Goal: Information Seeking & Learning: Find specific fact

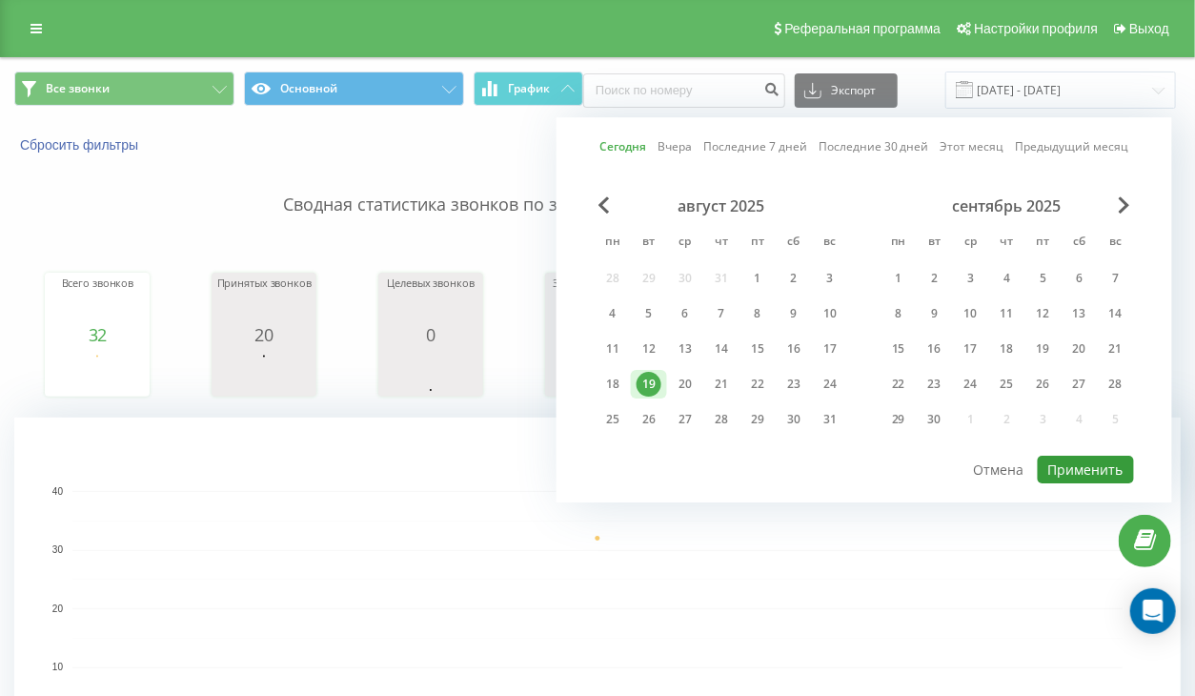
click at [1048, 462] on button "Применить" at bounding box center [1086, 470] width 96 height 28
type input "[DATE] - [DATE]"
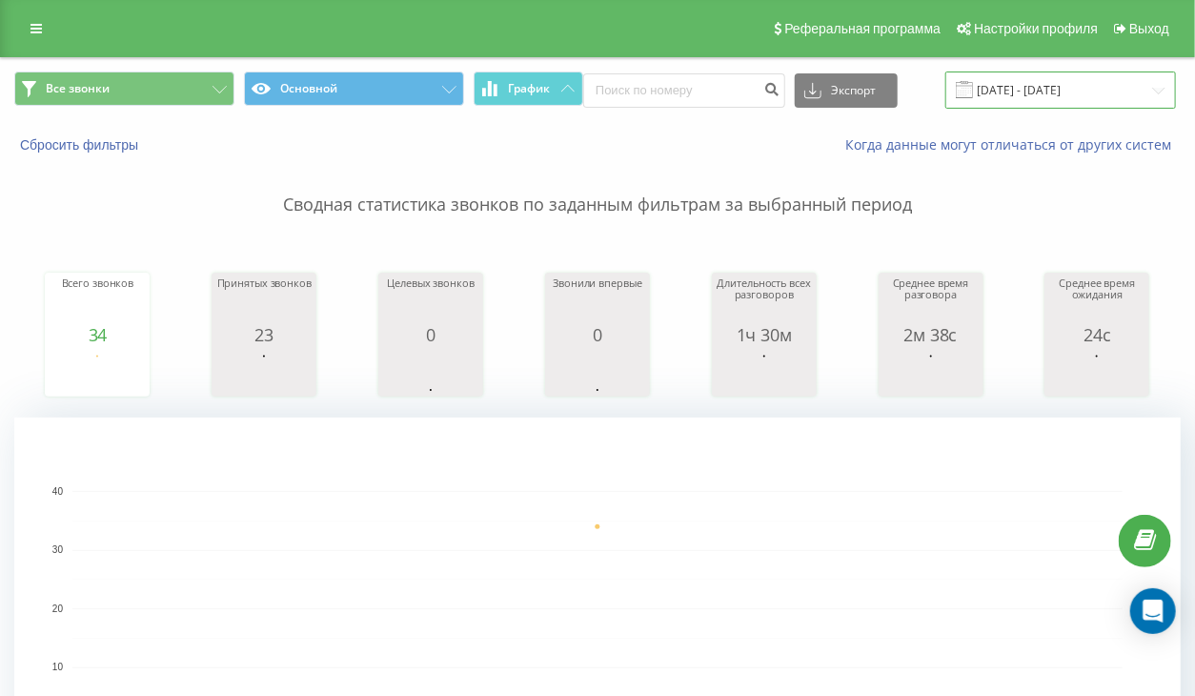
click at [1014, 93] on input "[DATE] - [DATE]" at bounding box center [1061, 89] width 231 height 37
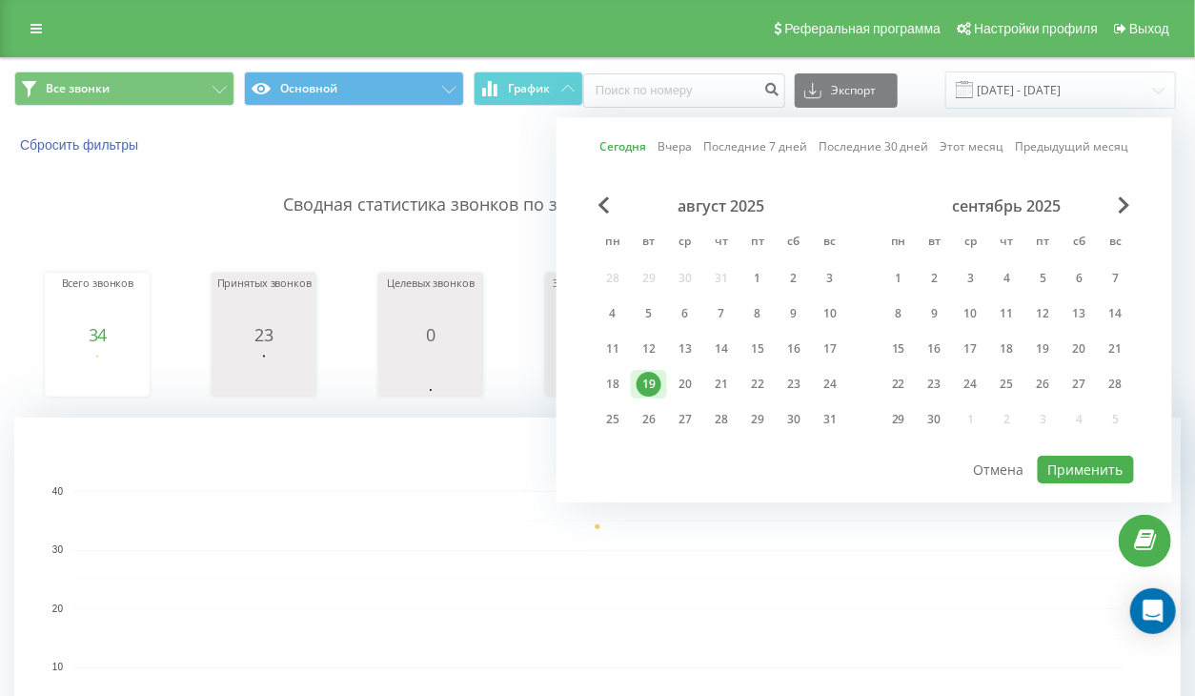
click at [1085, 448] on div "август 2025 пн вт ср чт пт сб вс 28 29 30 31 1 2 3 4 5 6 7 8 9 10 11 12 13 14 1…" at bounding box center [864, 324] width 539 height 257
click at [1086, 457] on button "Применить" at bounding box center [1086, 470] width 96 height 28
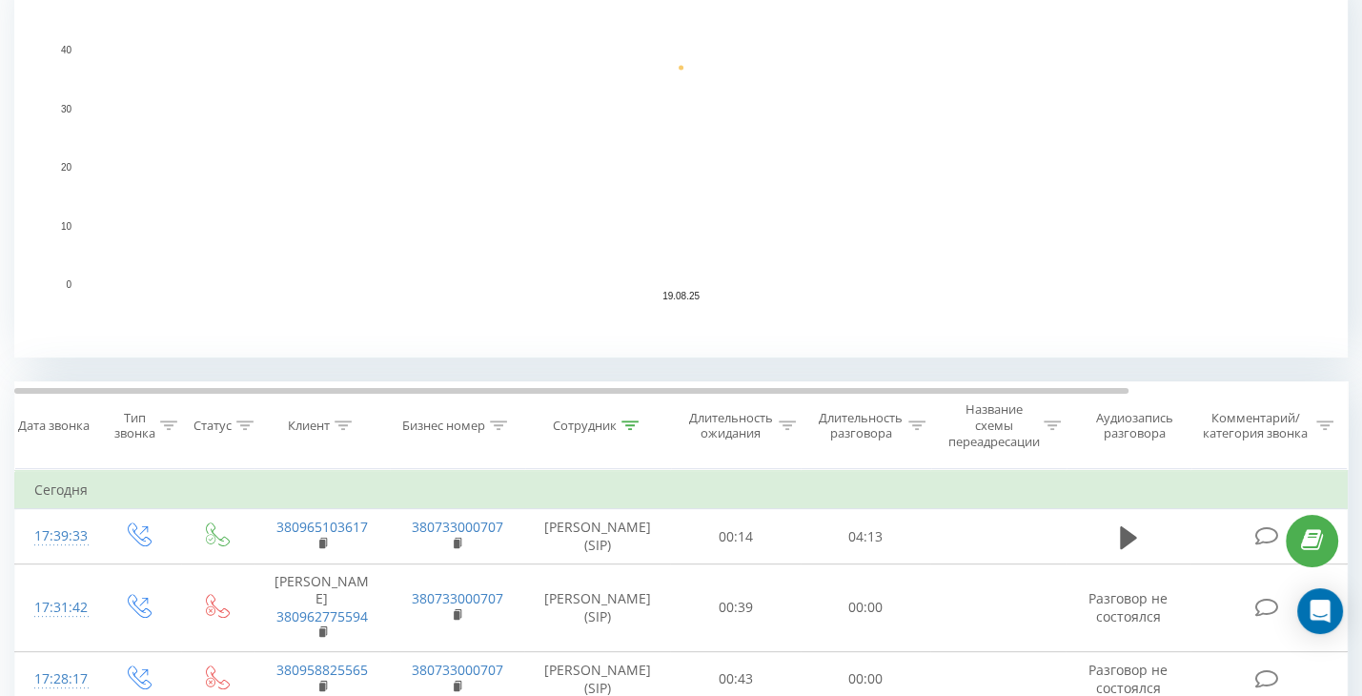
scroll to position [572, 0]
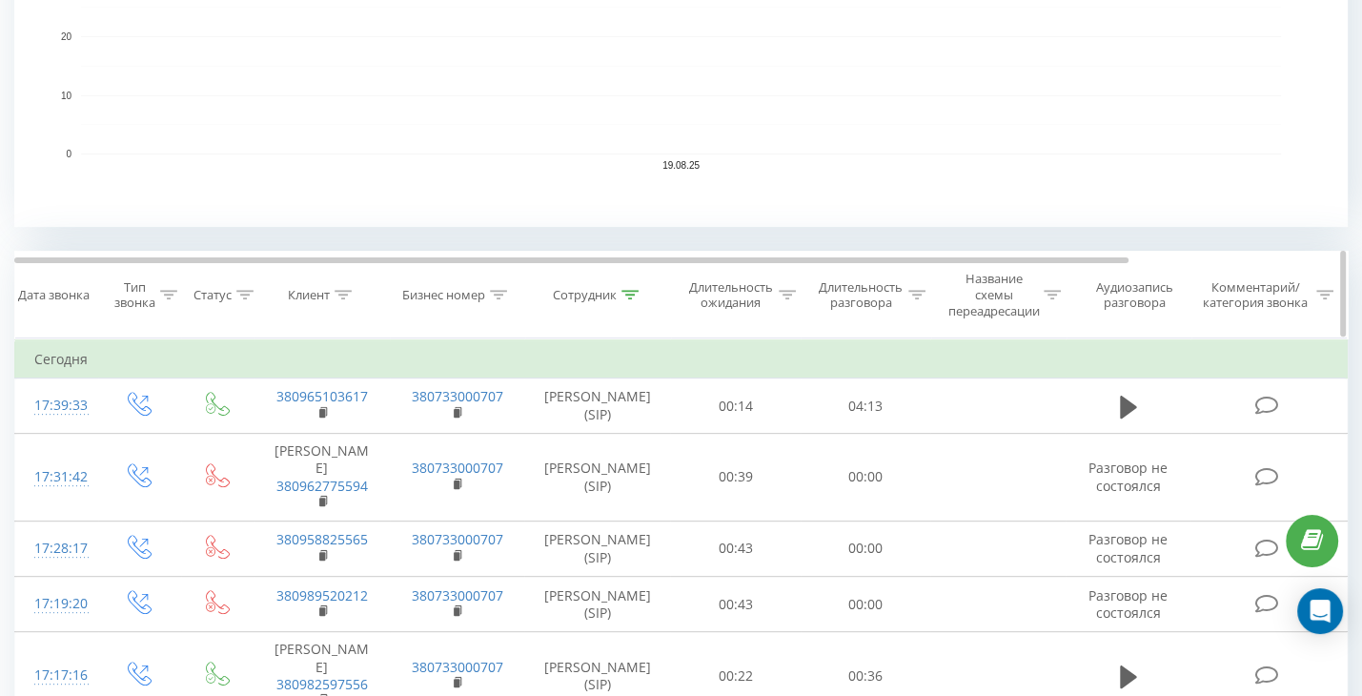
click at [626, 290] on icon at bounding box center [629, 295] width 17 height 10
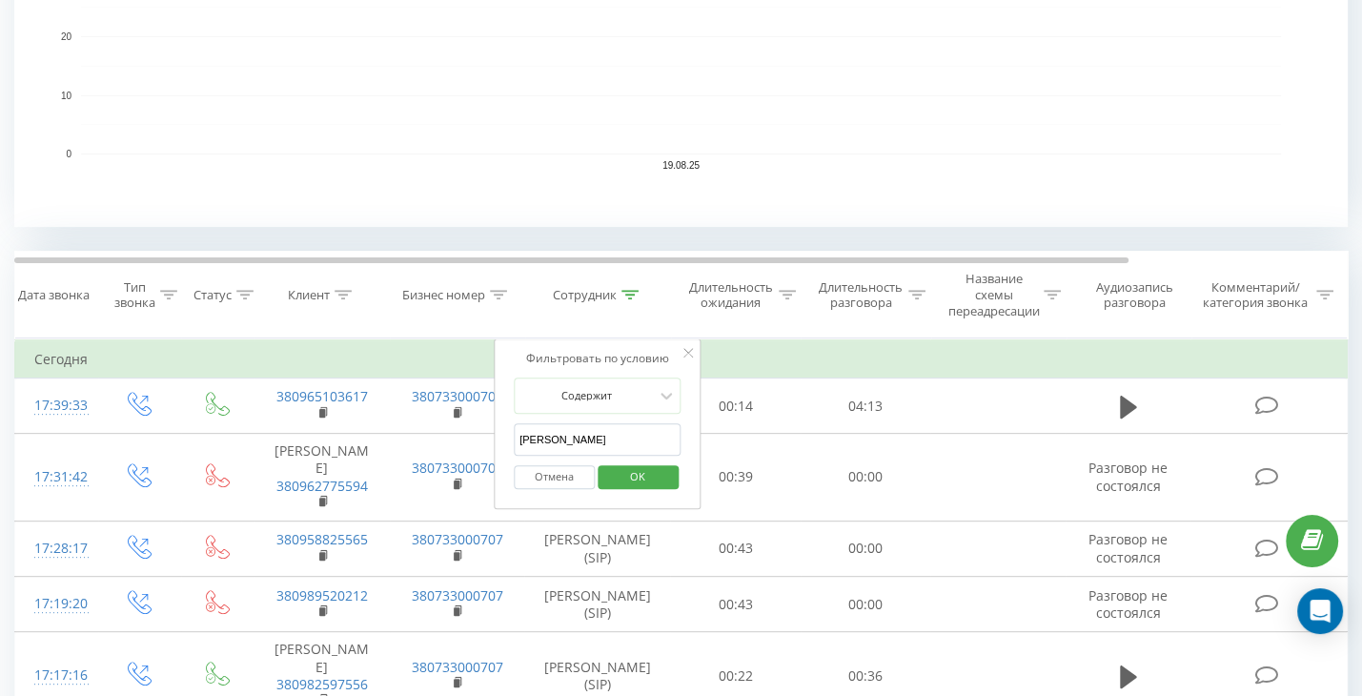
click at [611, 436] on input "[PERSON_NAME]" at bounding box center [598, 439] width 168 height 33
click at [623, 470] on span "OK" at bounding box center [637, 476] width 53 height 30
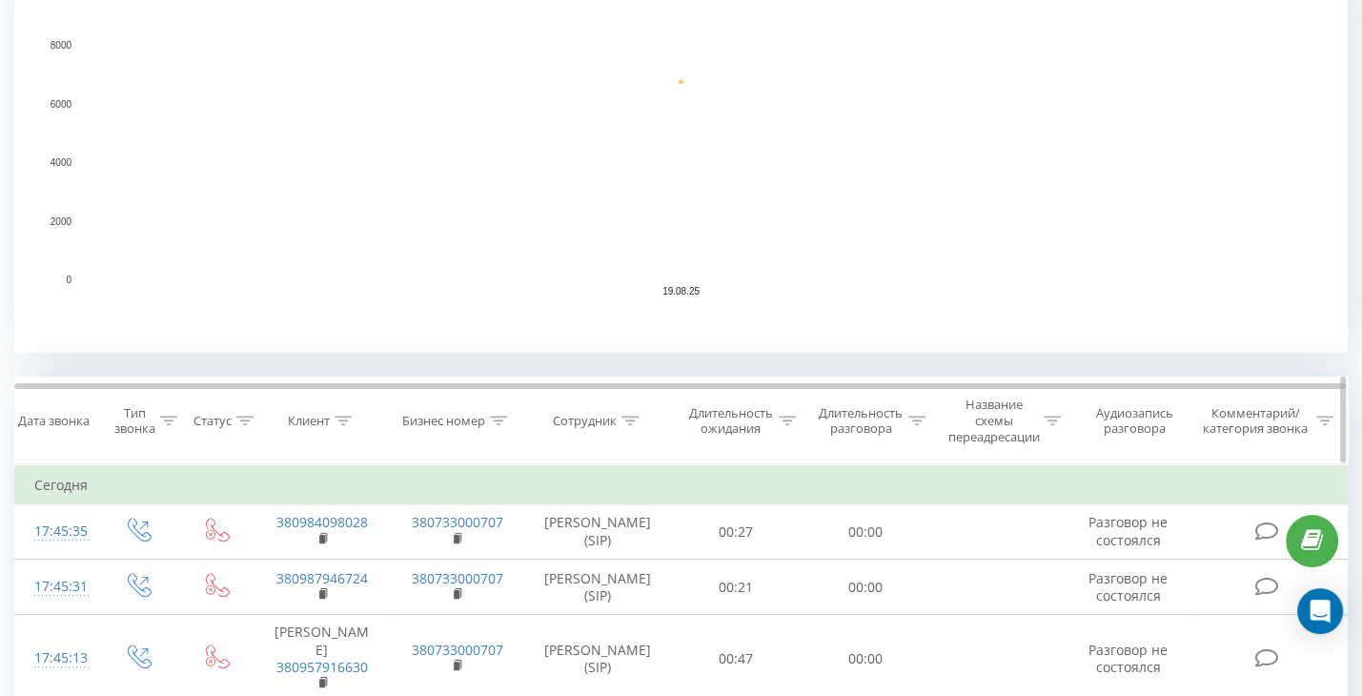
scroll to position [648, 0]
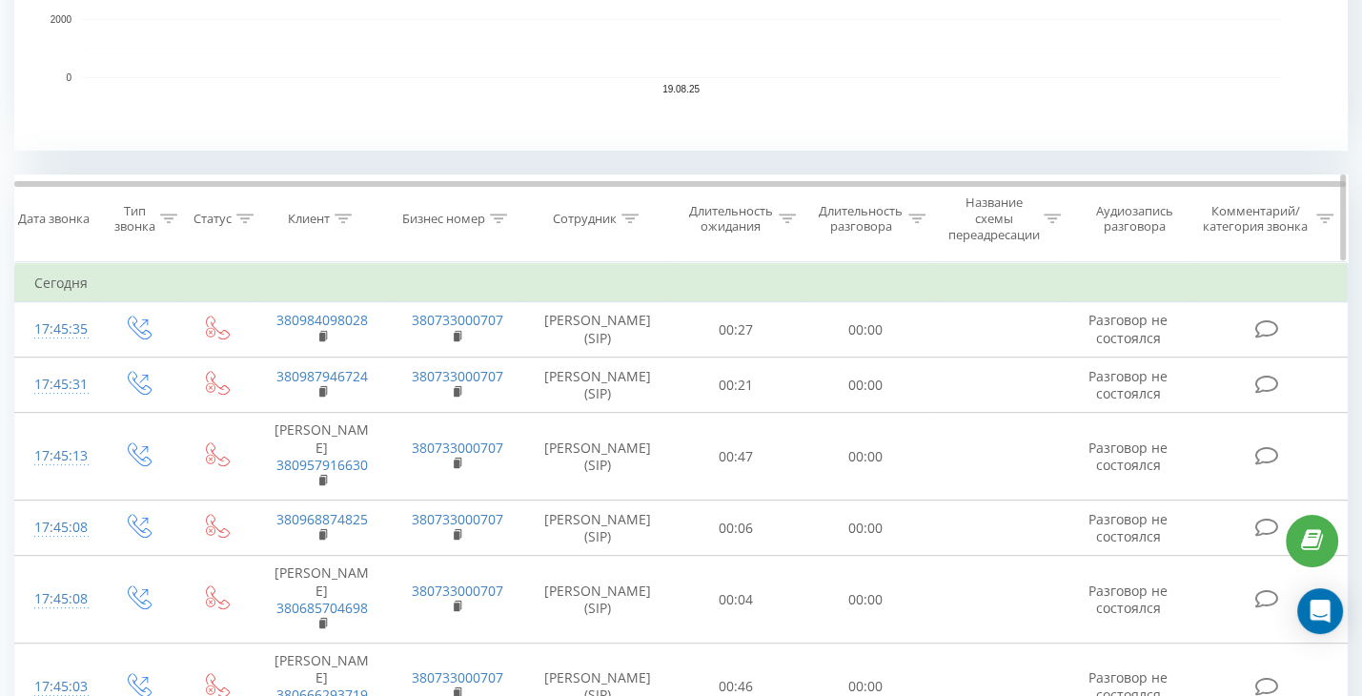
click at [346, 214] on icon at bounding box center [343, 219] width 17 height 10
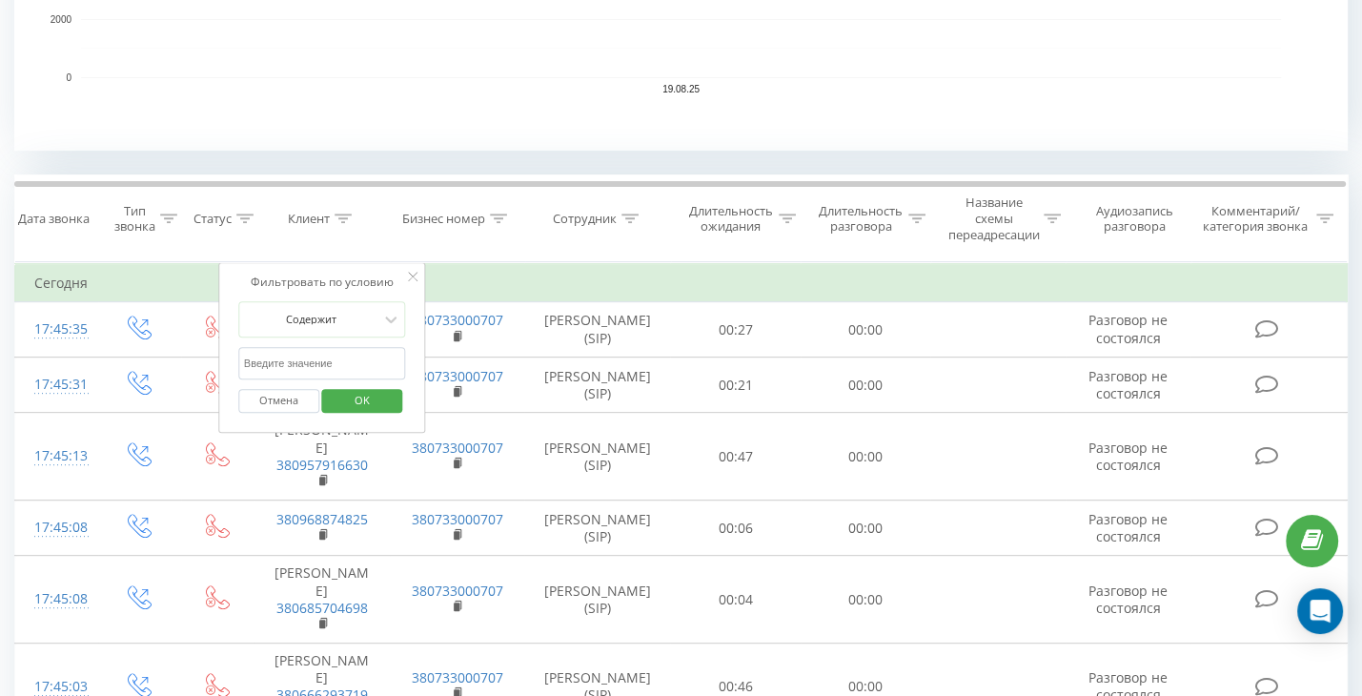
click at [329, 359] on input "text" at bounding box center [322, 363] width 168 height 33
paste input "380686306970"
type input "380686306970"
click at [342, 395] on span "OK" at bounding box center [362, 400] width 53 height 30
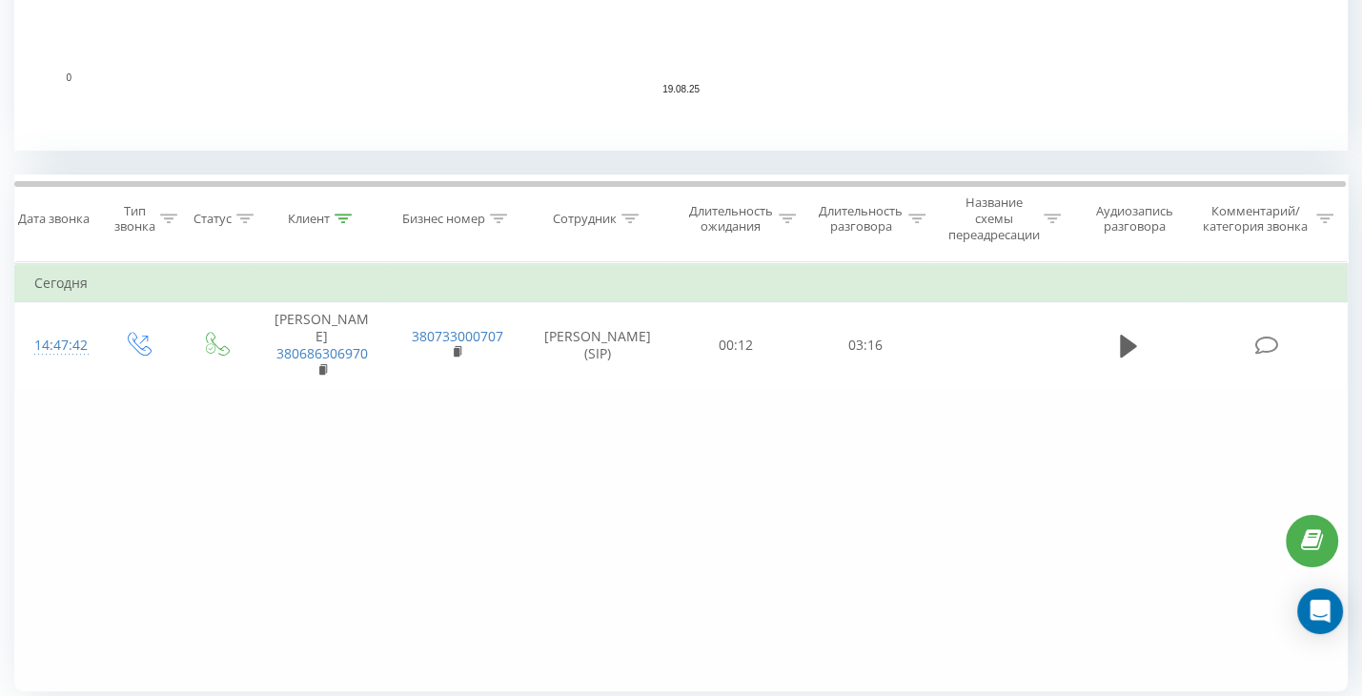
scroll to position [713, 0]
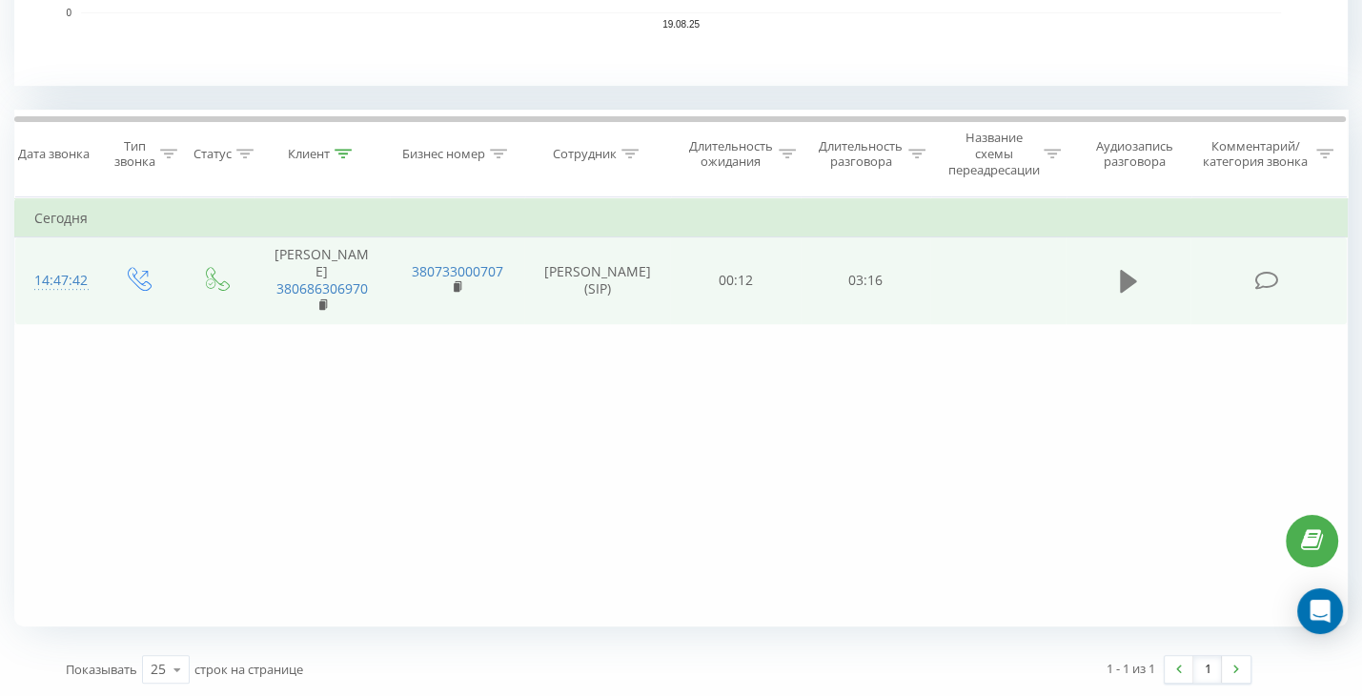
click at [1128, 287] on icon at bounding box center [1128, 281] width 17 height 23
